Goal: Find specific page/section: Find specific page/section

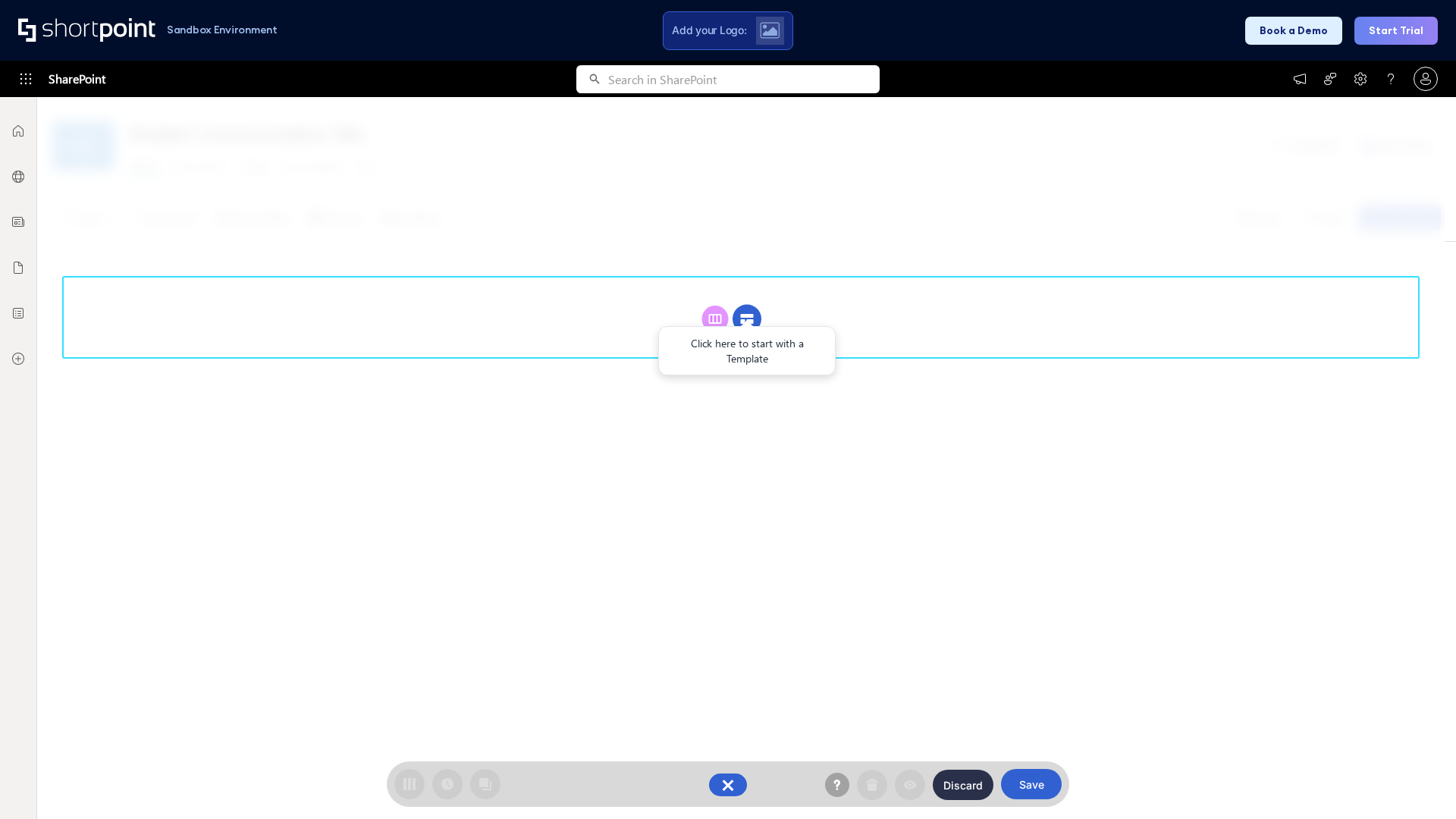
click at [747, 305] on circle at bounding box center [747, 319] width 29 height 29
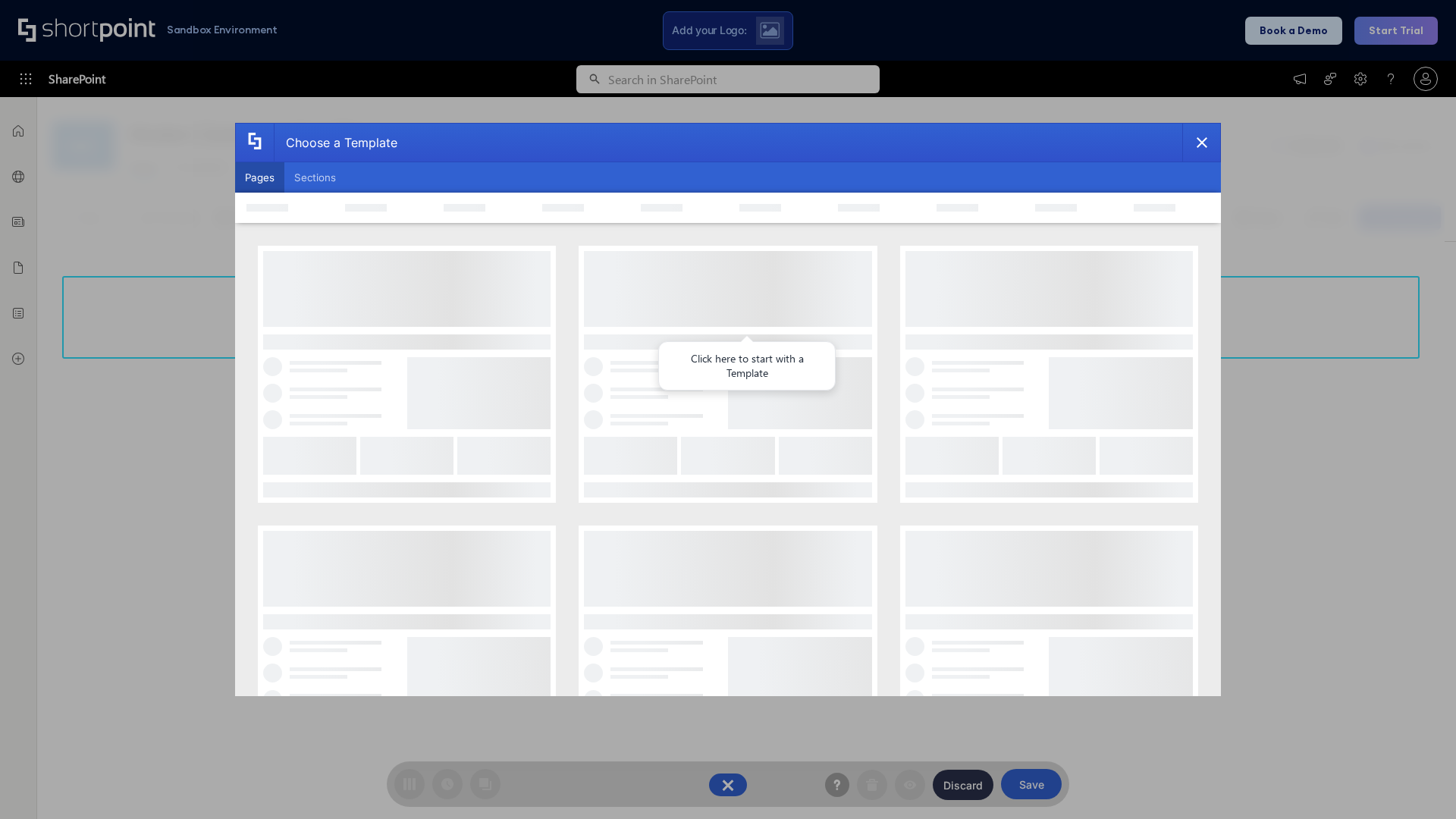
scroll to position [207, 0]
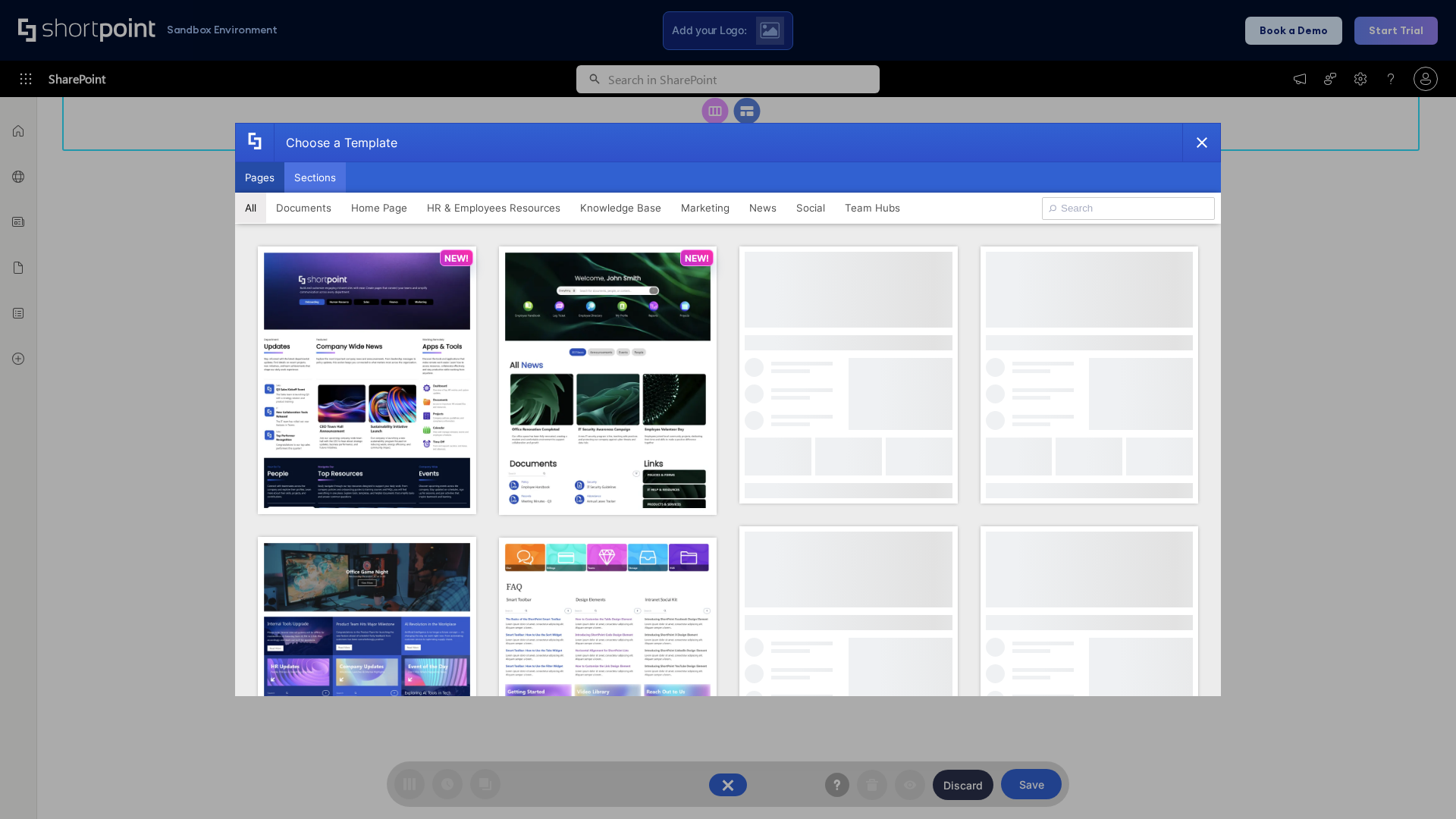
click at [315, 178] on button "Sections" at bounding box center [315, 178] width 62 height 31
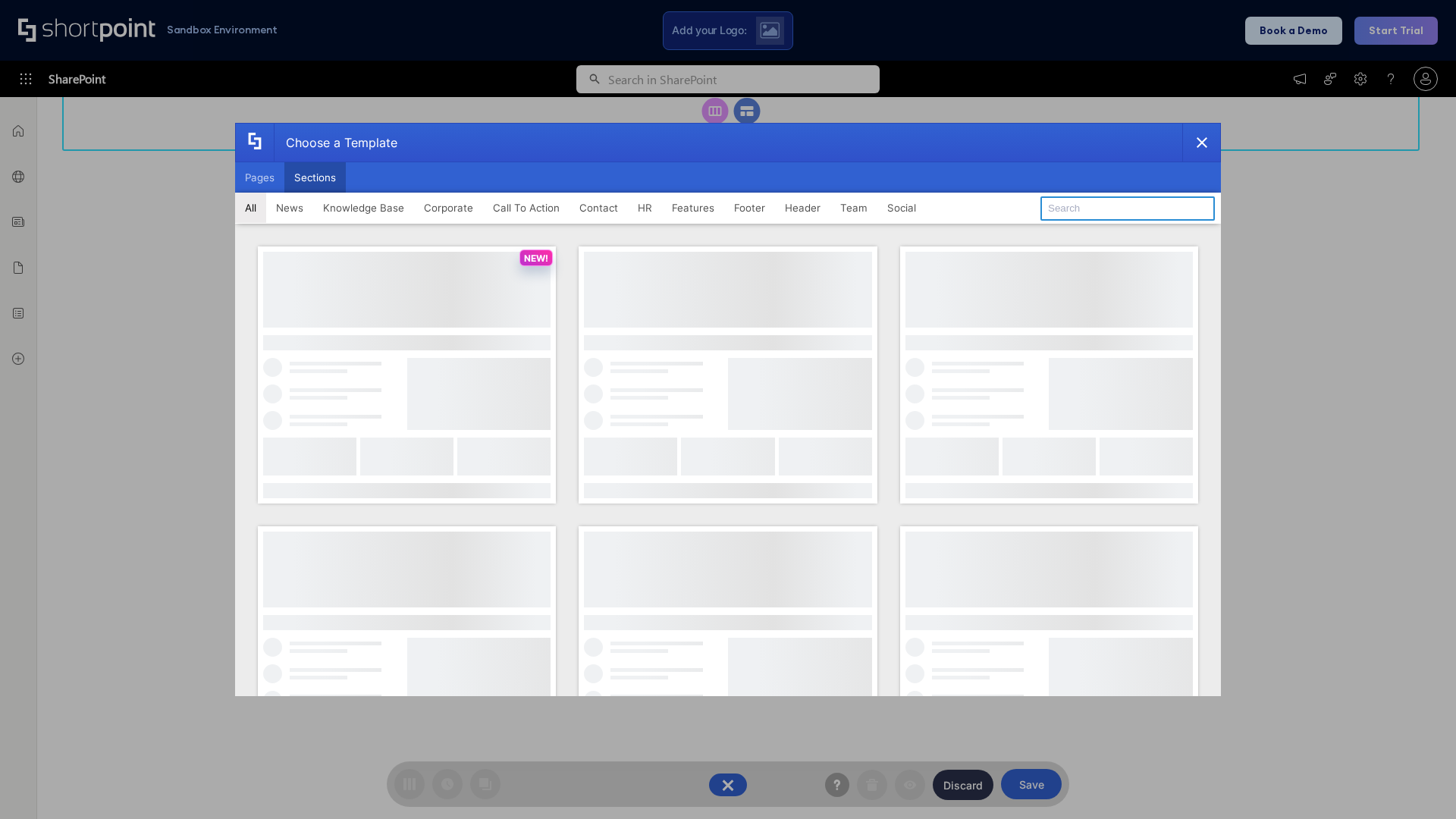
type input "Features Kit 4"
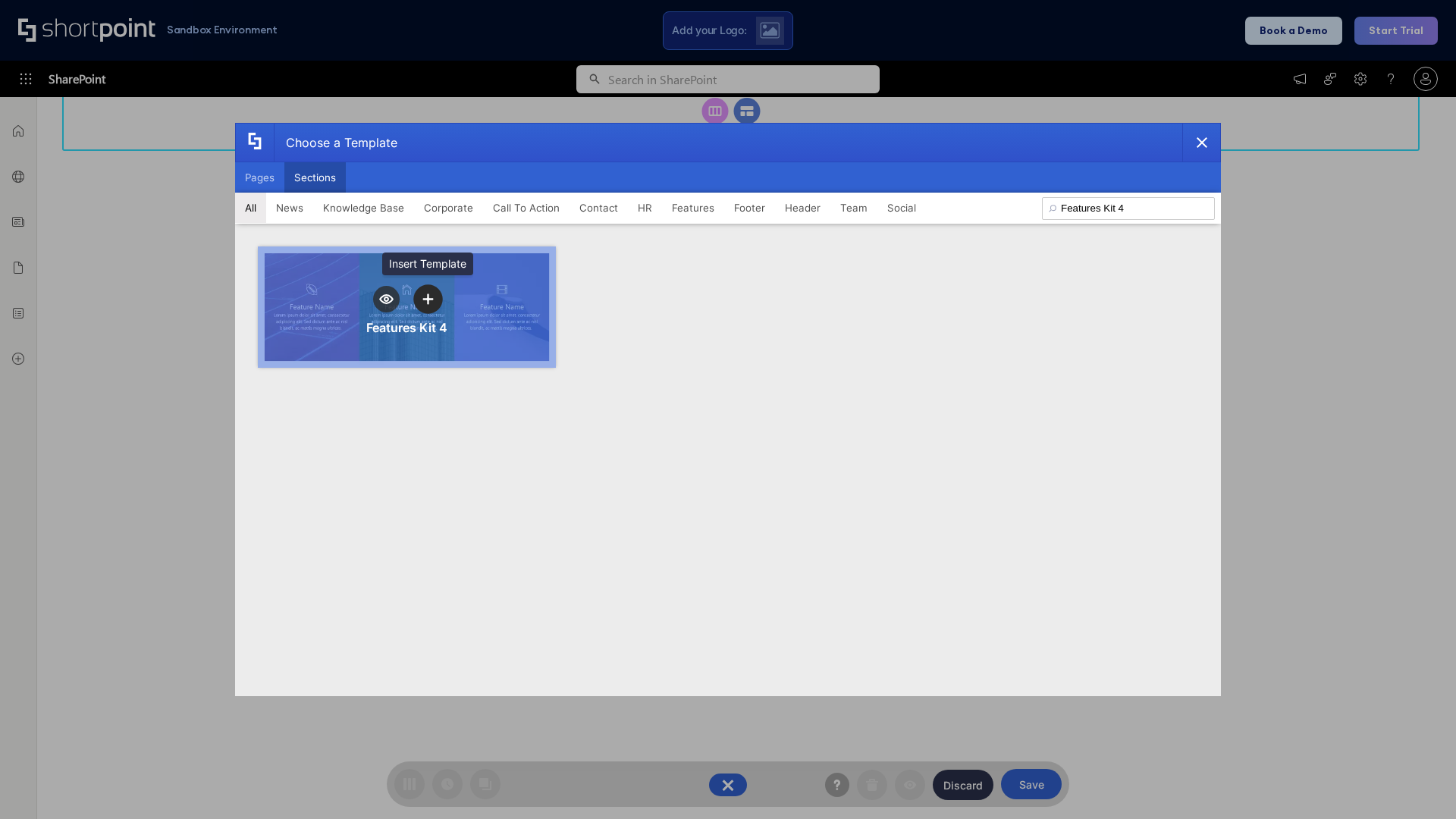
click at [428, 299] on icon "template selector" at bounding box center [428, 300] width 11 height 11
